Goal: Information Seeking & Learning: Check status

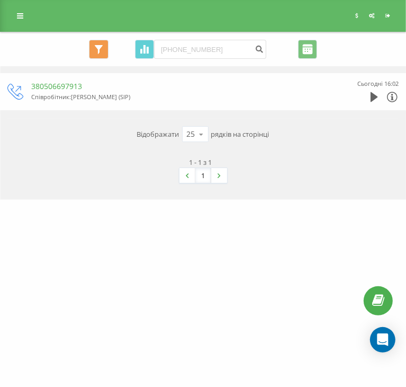
click at [166, 51] on input "[PHONE_NUMBER]" at bounding box center [210, 49] width 112 height 19
click at [249, 49] on input "380665247613" at bounding box center [210, 49] width 112 height 19
type input "380665247613"
click at [257, 50] on icon "submit" at bounding box center [259, 48] width 9 height 6
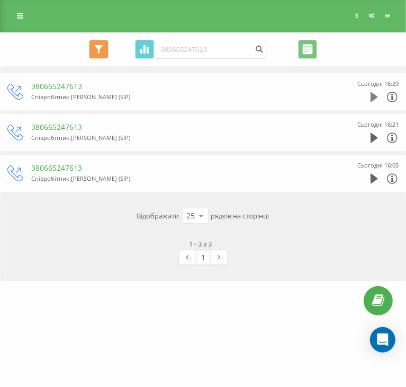
click at [378, 97] on icon at bounding box center [374, 97] width 7 height 10
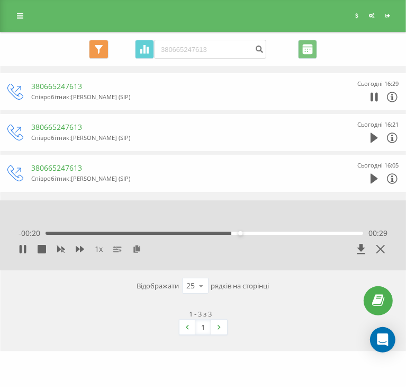
click at [261, 235] on div "- 00:20 00:29 00:29" at bounding box center [203, 233] width 369 height 11
click at [264, 232] on div "00:33" at bounding box center [205, 233] width 318 height 3
click at [316, 233] on div "00:41" at bounding box center [205, 233] width 318 height 3
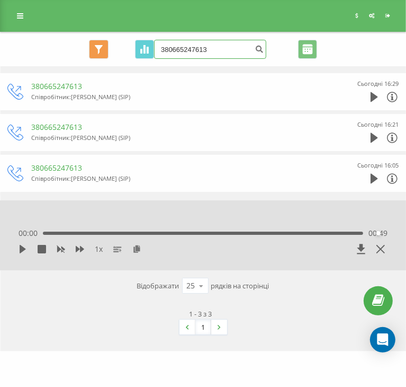
click at [219, 51] on input "380665247613" at bounding box center [210, 49] width 112 height 19
